Goal: Task Accomplishment & Management: Complete application form

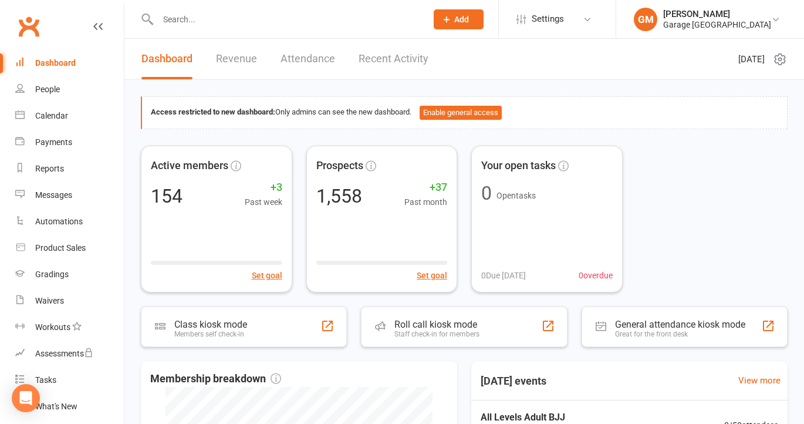
click at [50, 58] on div "Dashboard" at bounding box center [55, 62] width 41 height 9
click at [151, 15] on icon at bounding box center [148, 19] width 14 height 14
click at [166, 16] on input "text" at bounding box center [286, 19] width 264 height 16
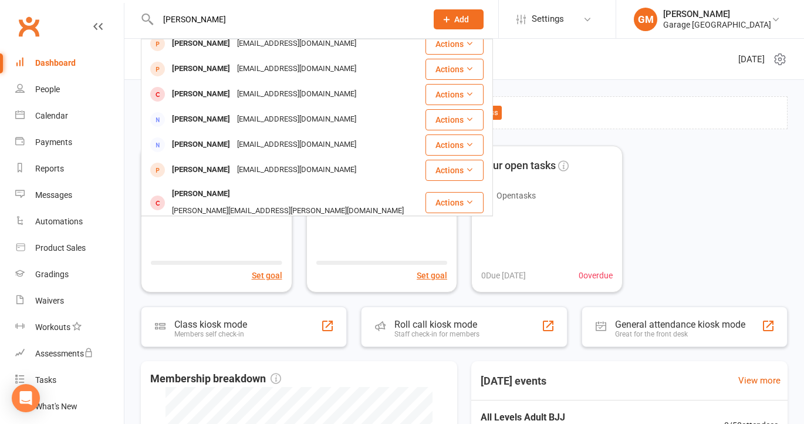
scroll to position [329, 0]
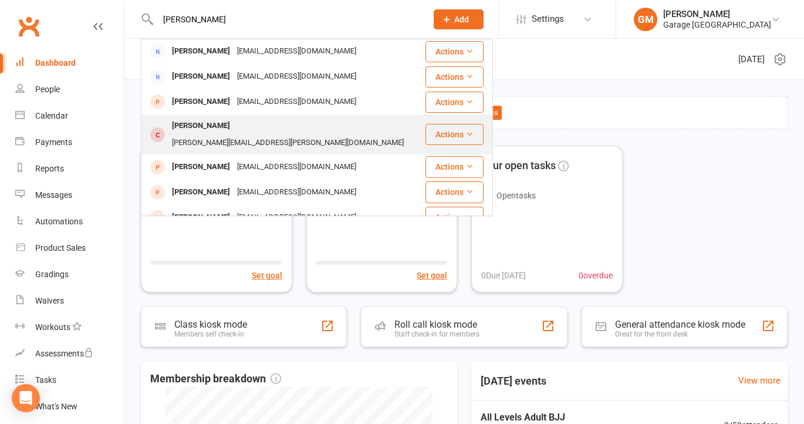
type input "[PERSON_NAME]"
click at [203, 124] on div "[PERSON_NAME]" at bounding box center [201, 125] width 65 height 17
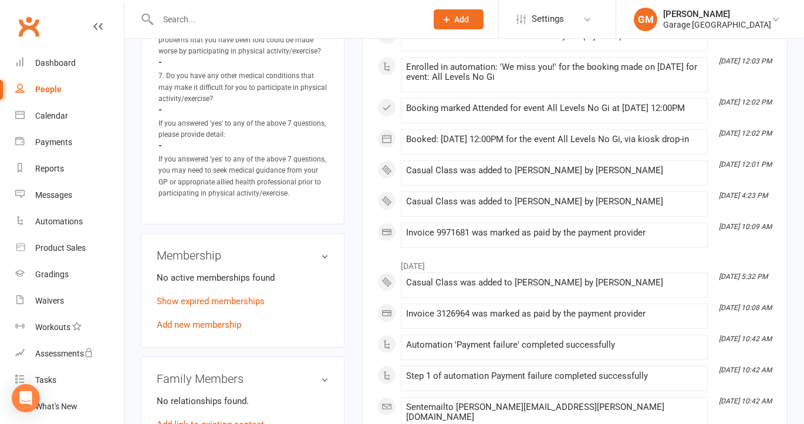
scroll to position [794, 0]
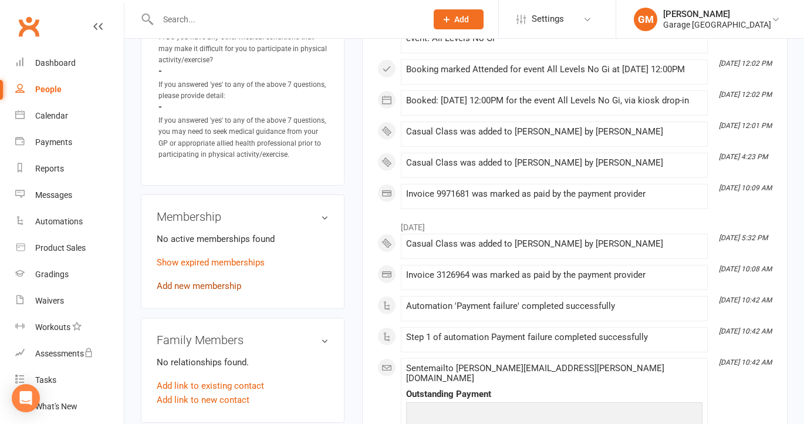
click at [206, 281] on link "Add new membership" at bounding box center [199, 286] width 85 height 11
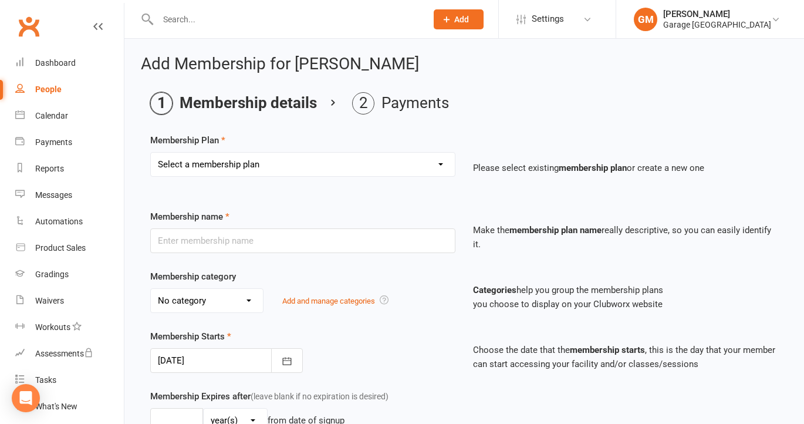
click at [286, 160] on select "Select a membership plan Create new Membership Plan 12 month contract - kids we…" at bounding box center [303, 164] width 304 height 23
select select "9"
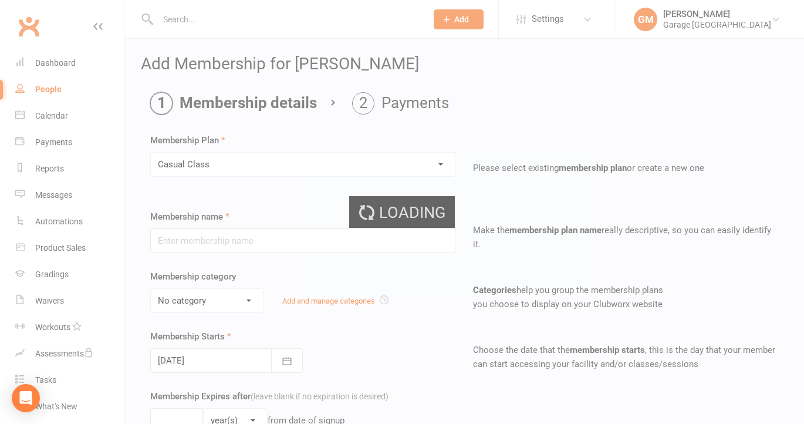
type input "Casual Class"
select select "1"
type input "1"
select select "0"
type input "1"
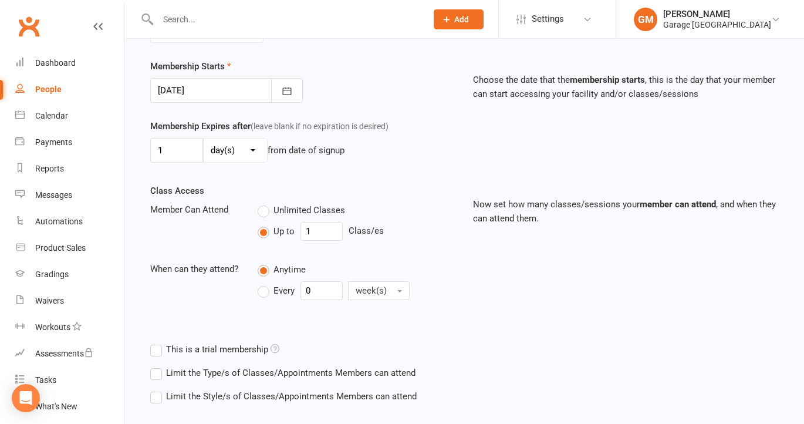
scroll to position [331, 0]
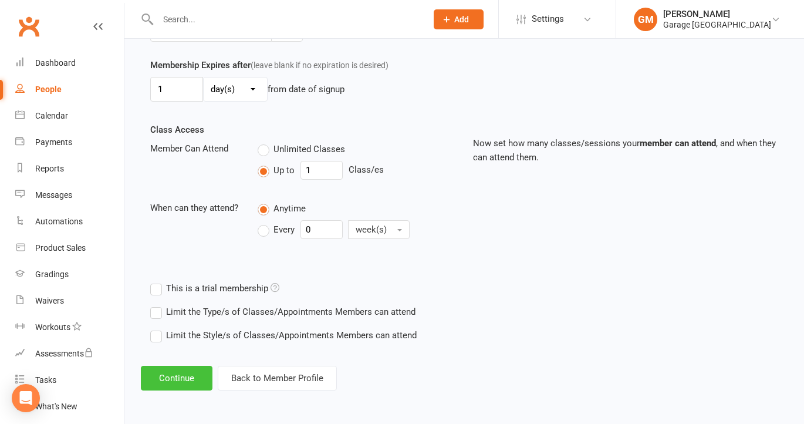
click at [178, 380] on button "Continue" at bounding box center [177, 378] width 72 height 25
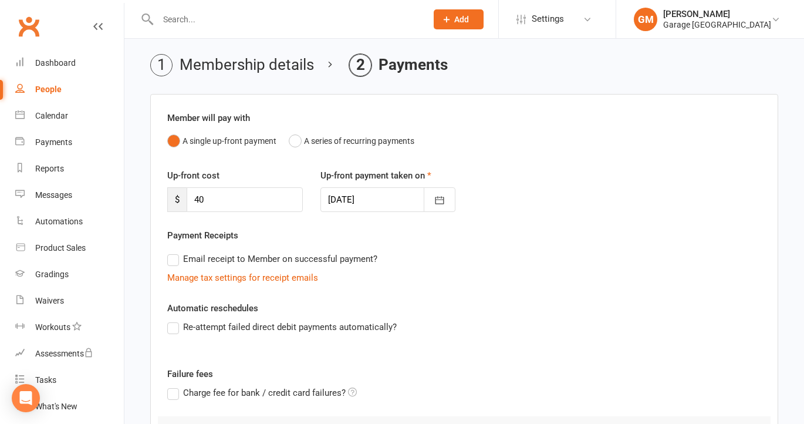
scroll to position [66, 0]
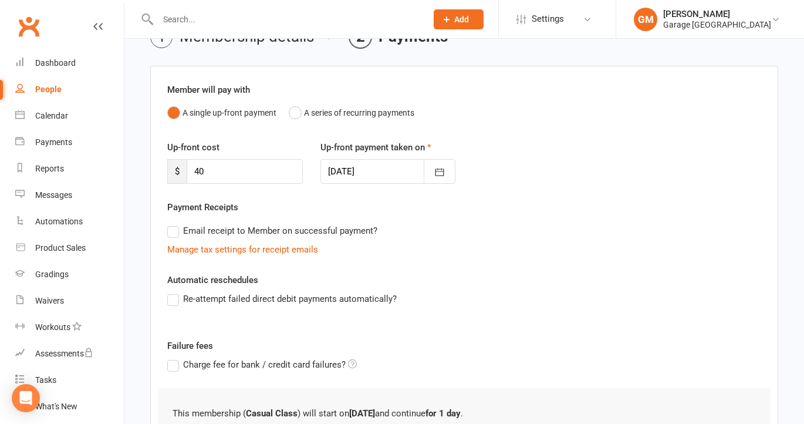
click at [173, 301] on label "Re-attempt failed direct debit payments automatically?" at bounding box center [282, 299] width 230 height 14
click at [173, 292] on input "Re-attempt failed direct debit payments automatically?" at bounding box center [171, 292] width 8 height 0
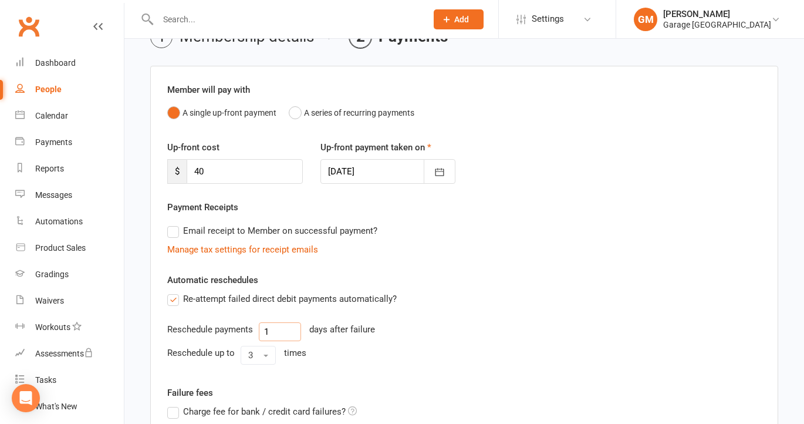
drag, startPoint x: 276, startPoint y: 328, endPoint x: 258, endPoint y: 328, distance: 18.2
click at [258, 328] on div "Reschedule payments 1 days after failure" at bounding box center [464, 331] width 594 height 19
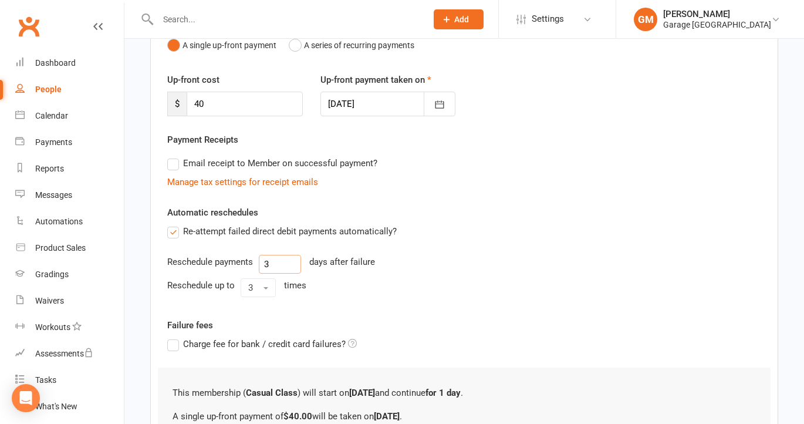
scroll to position [262, 0]
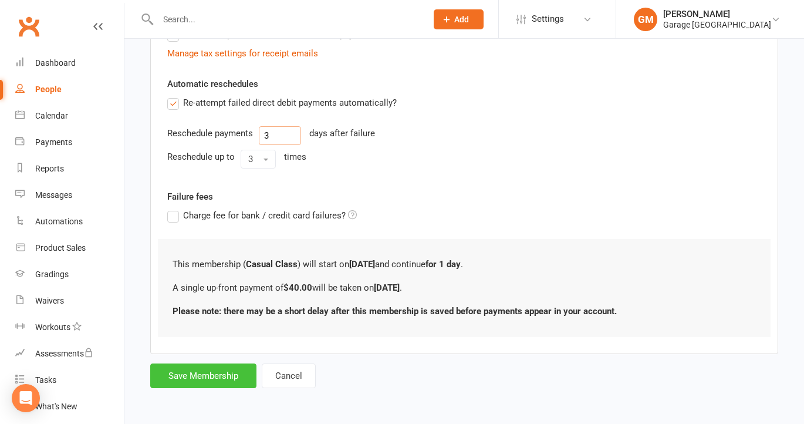
type input "3"
click at [201, 366] on button "Save Membership" at bounding box center [203, 375] width 106 height 25
